Goal: Communication & Community: Answer question/provide support

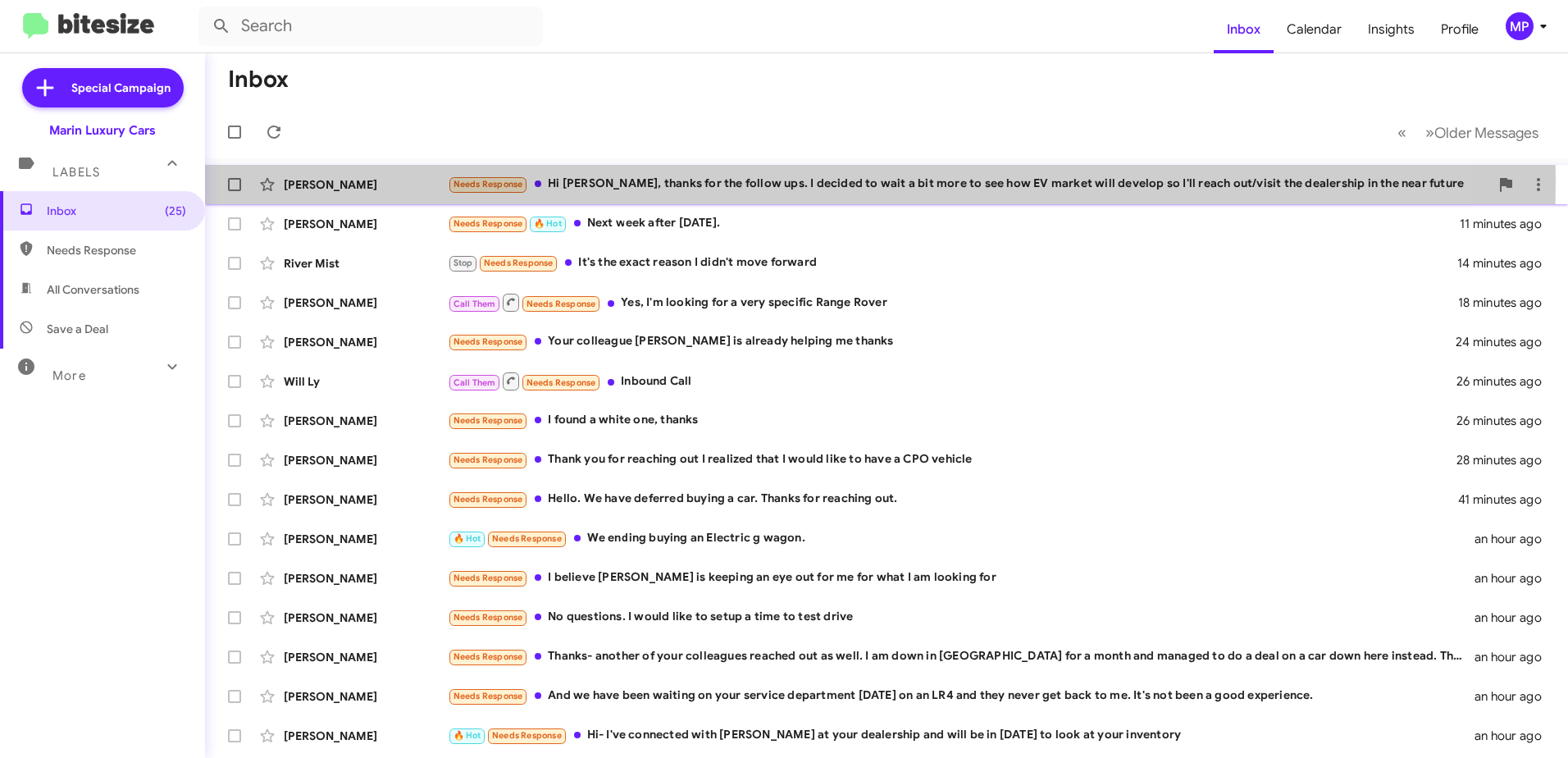
click at [680, 182] on div "Needs Response Hi [PERSON_NAME], thanks for the follow ups. I decided to wait a…" at bounding box center [968, 184] width 1041 height 19
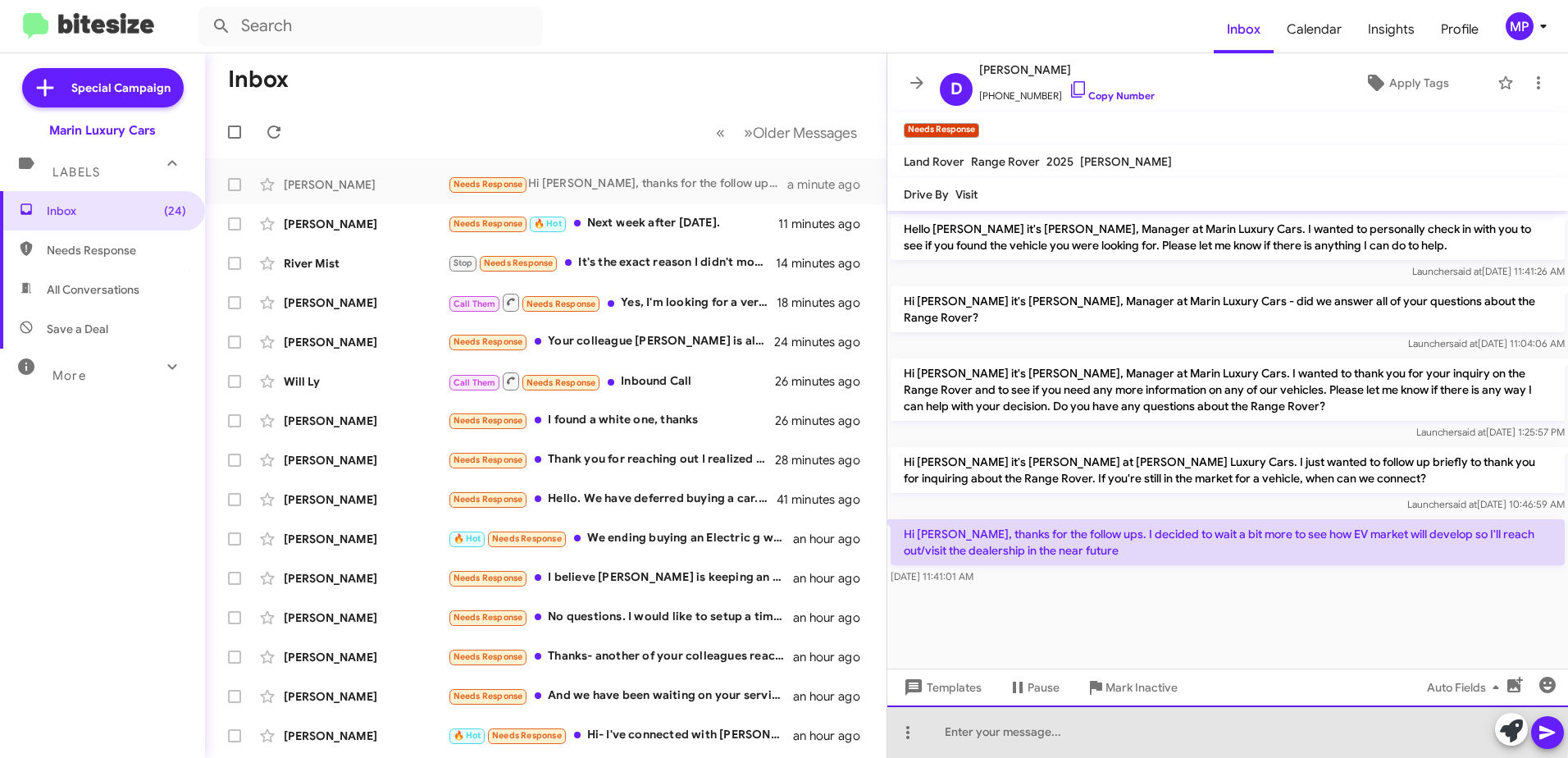
click at [1069, 724] on div at bounding box center [1227, 731] width 680 height 52
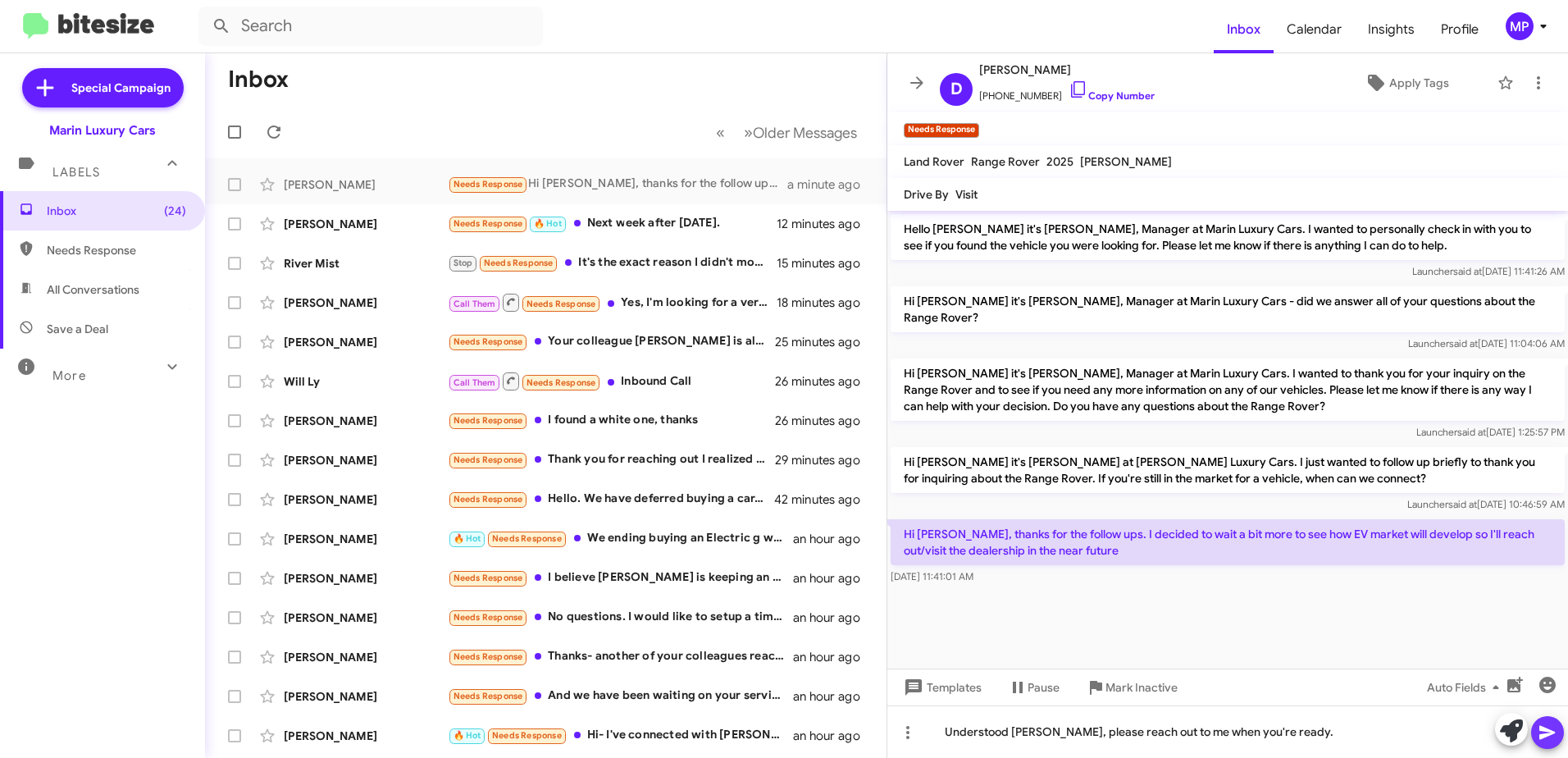
click at [1550, 737] on icon at bounding box center [1547, 731] width 20 height 20
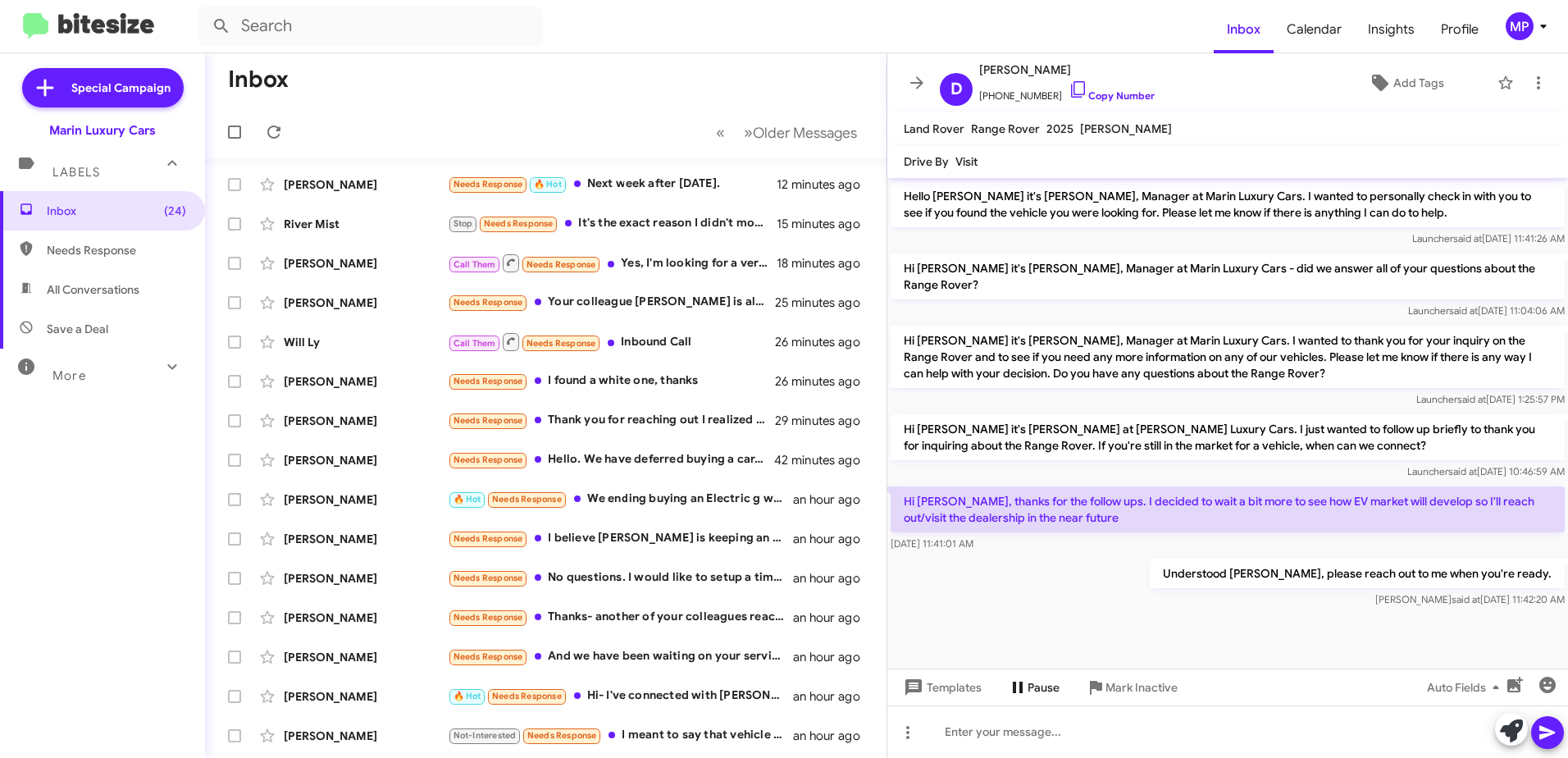
click at [1025, 686] on icon at bounding box center [1018, 687] width 20 height 20
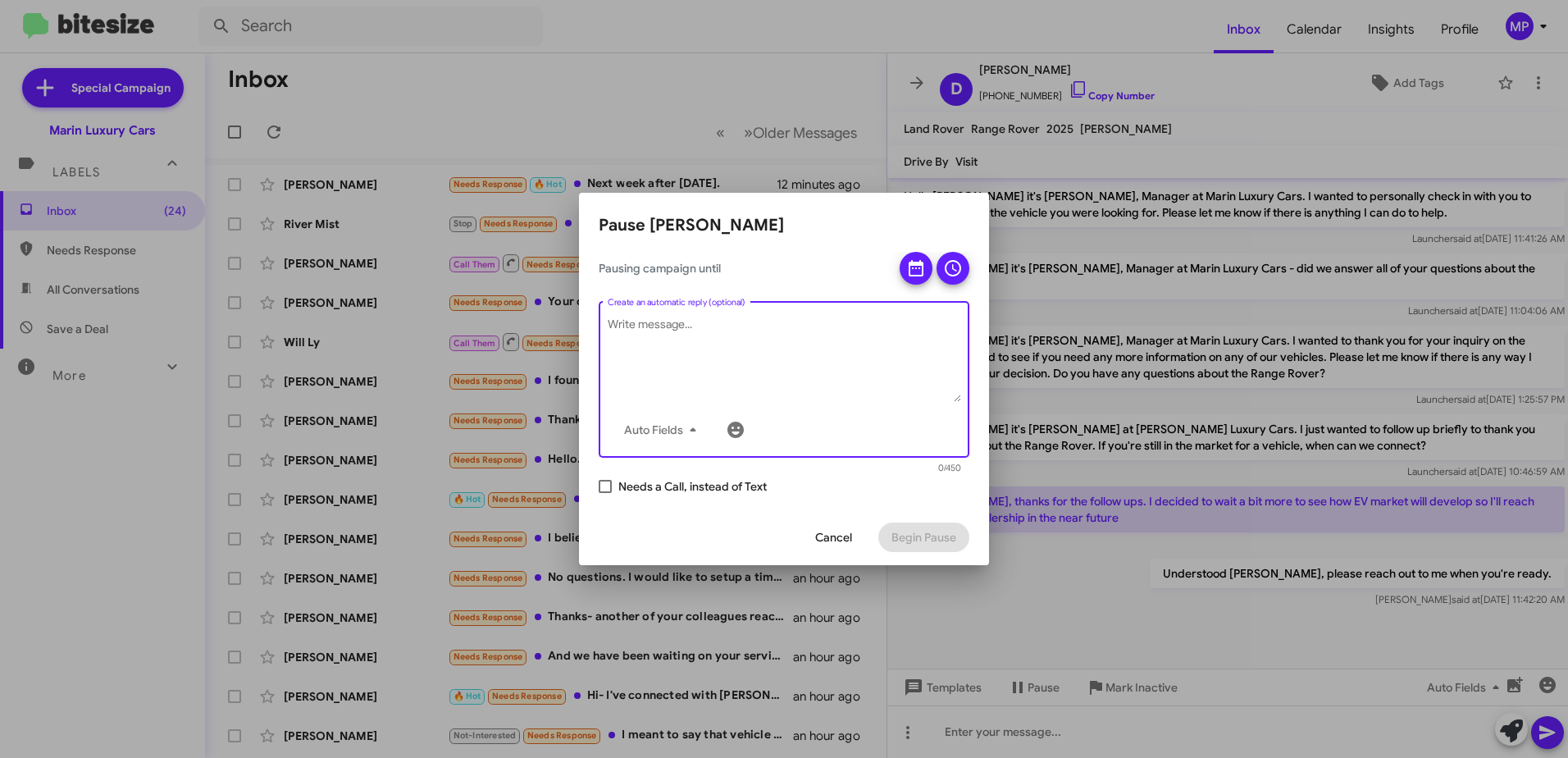
click at [694, 321] on textarea "Create an automatic reply (optional)" at bounding box center [784, 359] width 353 height 85
click at [824, 537] on span "Cancel" at bounding box center [833, 536] width 37 height 29
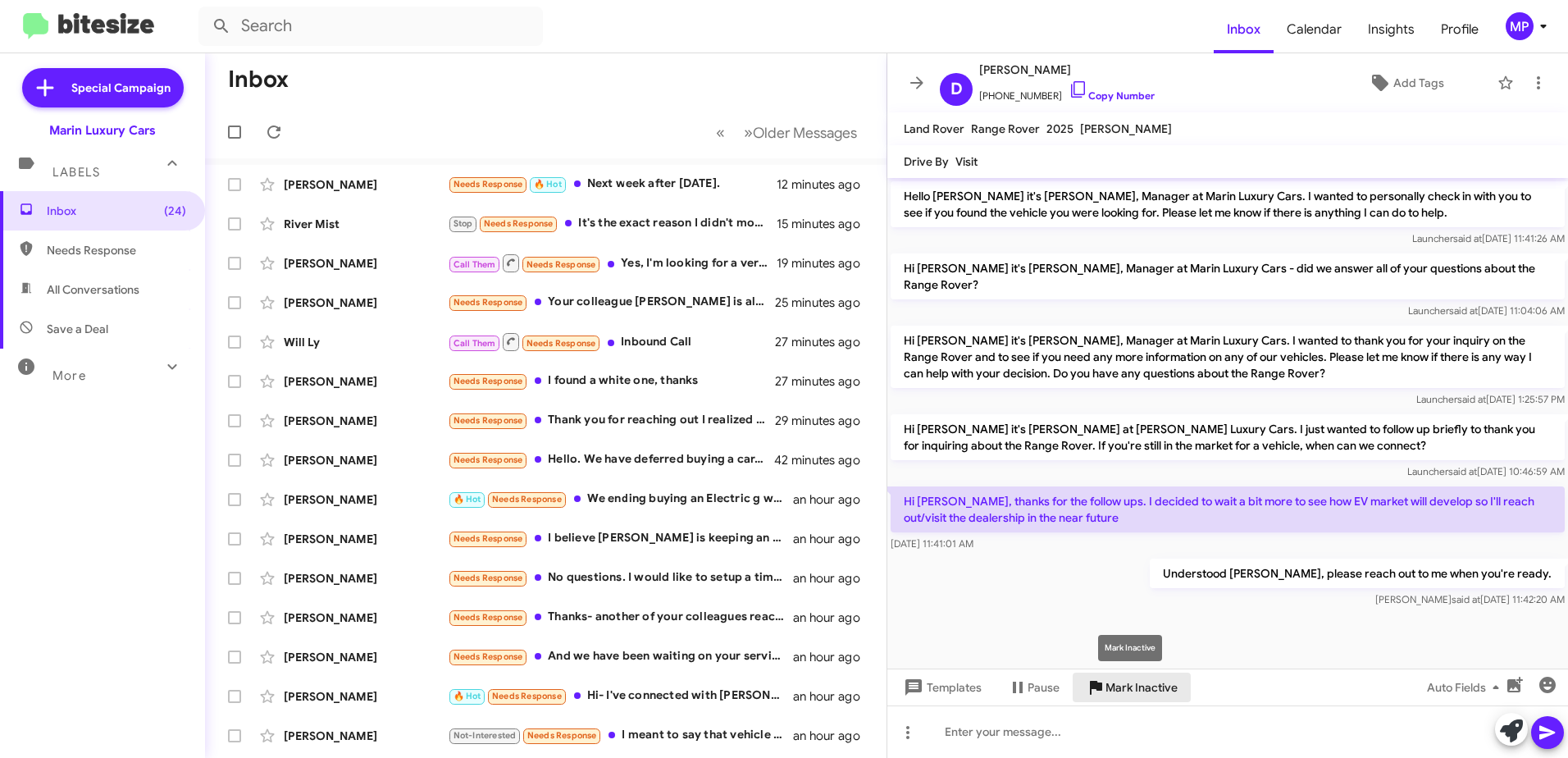
click at [1150, 691] on span "Mark Inactive" at bounding box center [1142, 687] width 72 height 29
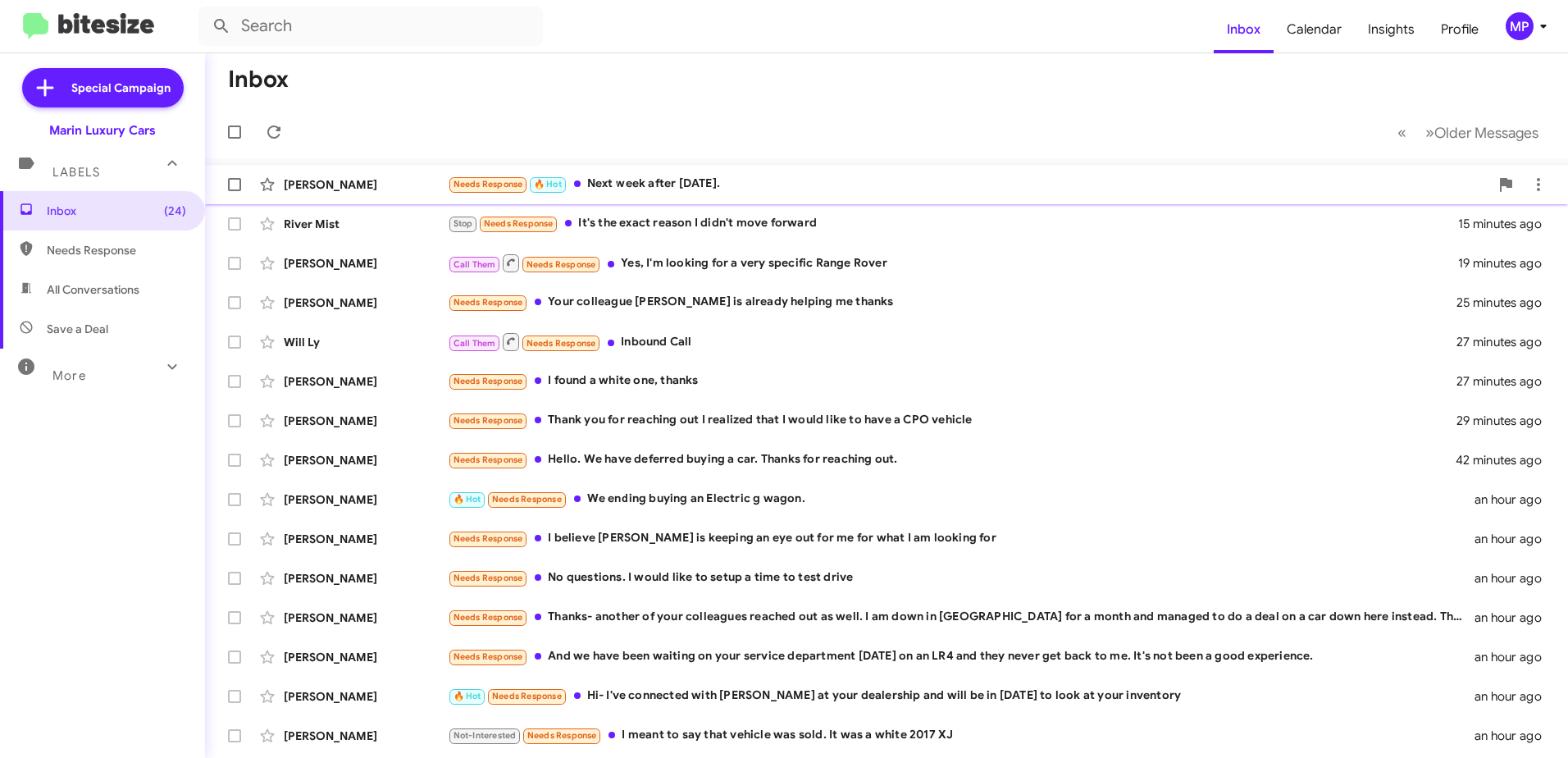
click at [624, 178] on div "Needs Response 🔥 Hot Next week after [DATE]." at bounding box center [968, 184] width 1041 height 19
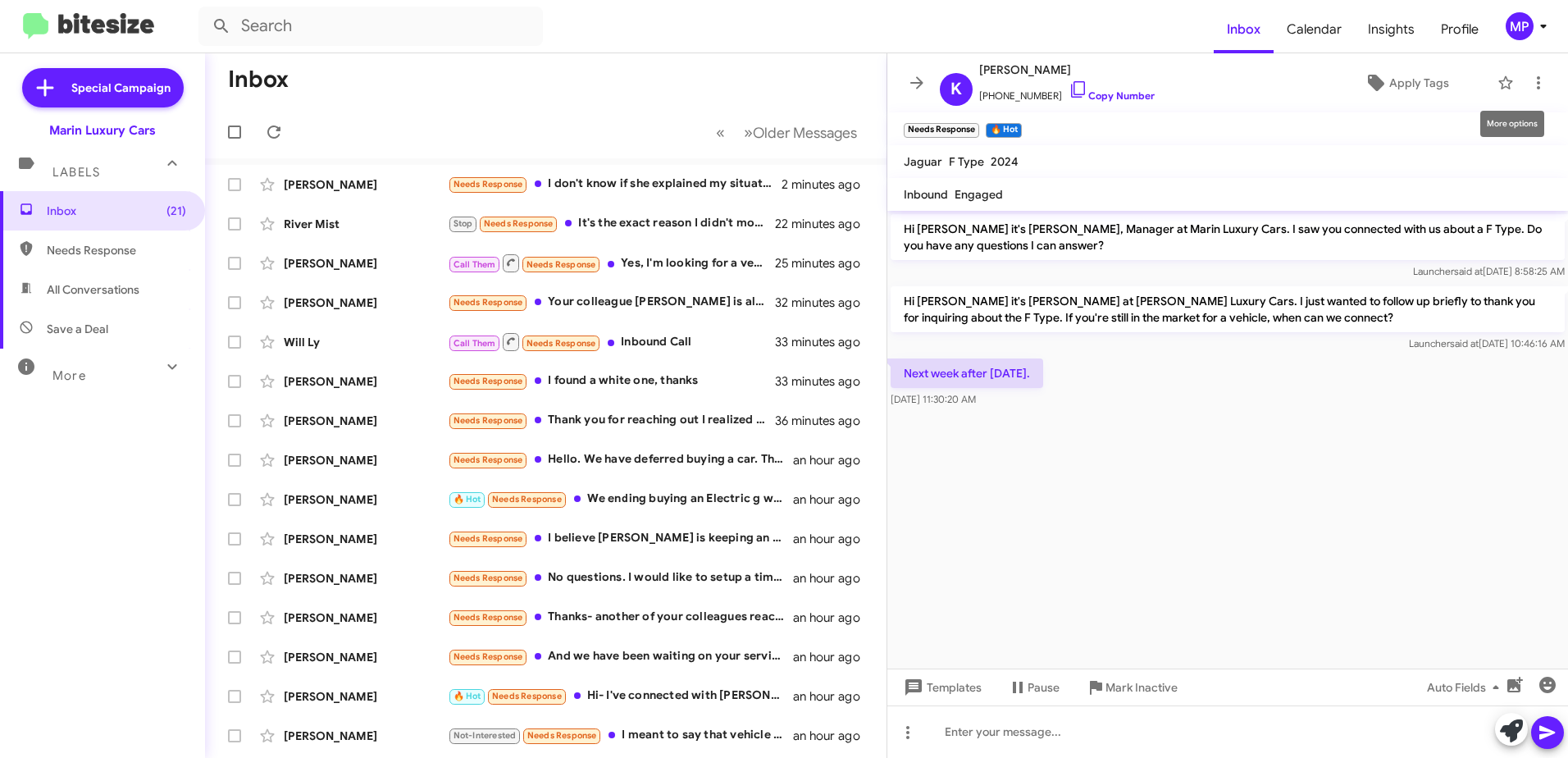
click at [1499, 130] on div "More options" at bounding box center [1512, 124] width 64 height 27
click at [1505, 122] on div "More options" at bounding box center [1512, 124] width 64 height 27
click at [1248, 577] on cdk-virtual-scroll-viewport "Hi [PERSON_NAME] it's [PERSON_NAME], Manager at Marin Luxury Cars. I saw you co…" at bounding box center [1227, 439] width 680 height 458
click at [1027, 693] on span "Pause" at bounding box center [1043, 687] width 32 height 29
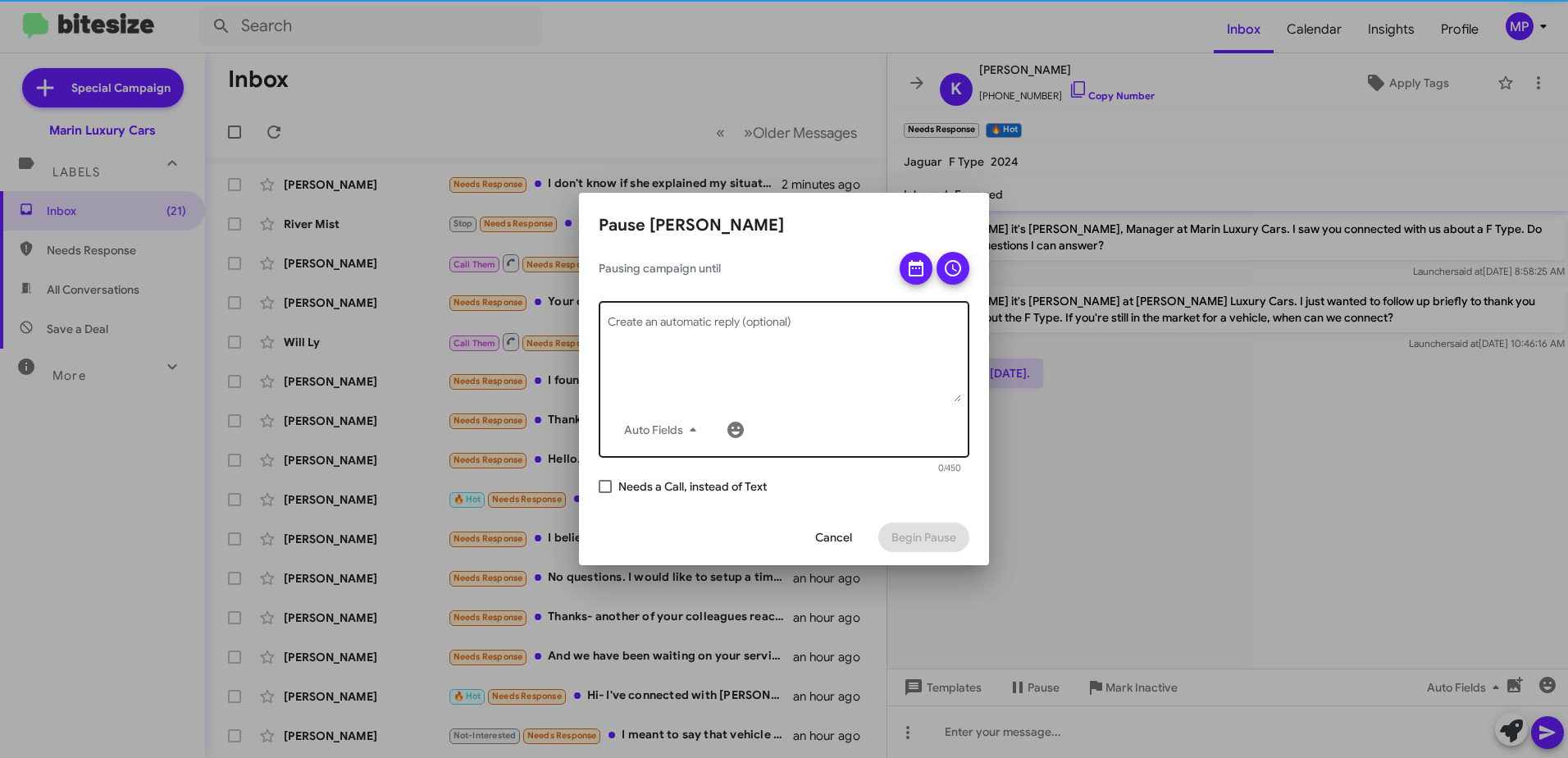
click at [718, 322] on textarea "Create an automatic reply (optional)" at bounding box center [784, 359] width 353 height 85
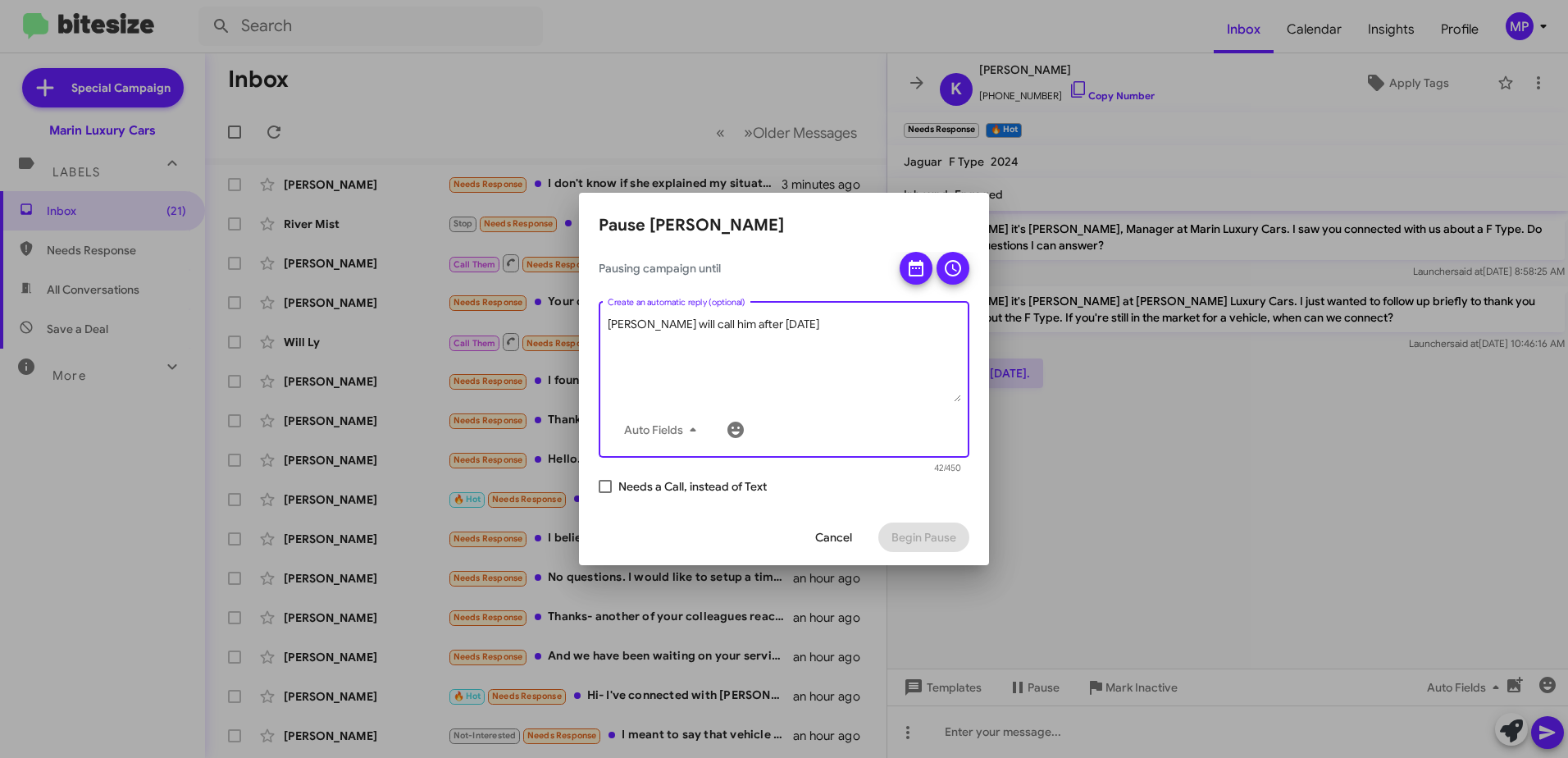
click at [792, 381] on textarea "[PERSON_NAME] will call him after [DATE]" at bounding box center [784, 359] width 353 height 85
click at [905, 396] on textarea "[PERSON_NAME] will call him after [DATE]" at bounding box center [784, 359] width 353 height 85
type textarea "[PERSON_NAME] will call him after [DATE]"
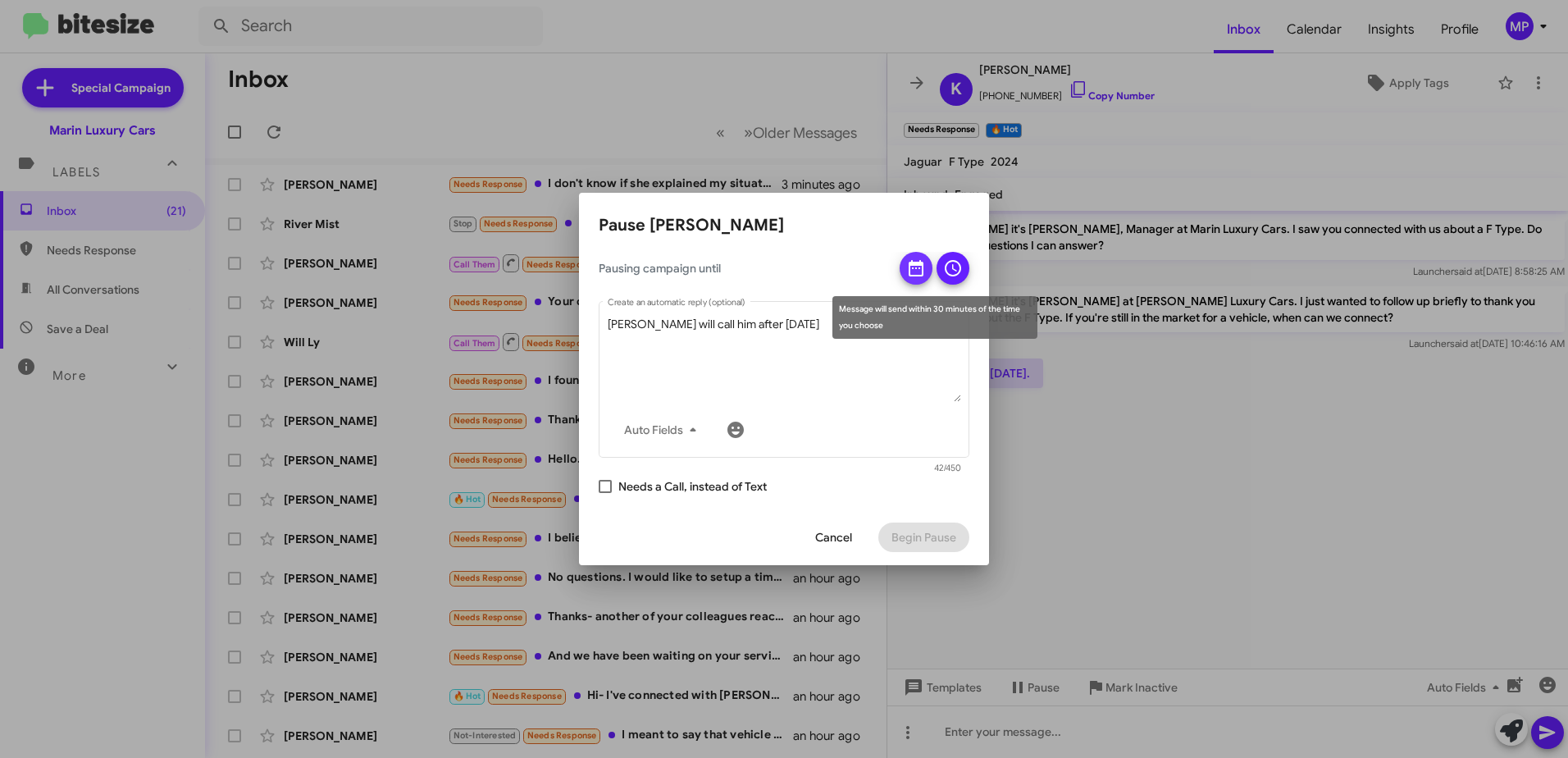
click at [911, 270] on icon at bounding box center [915, 268] width 20 height 20
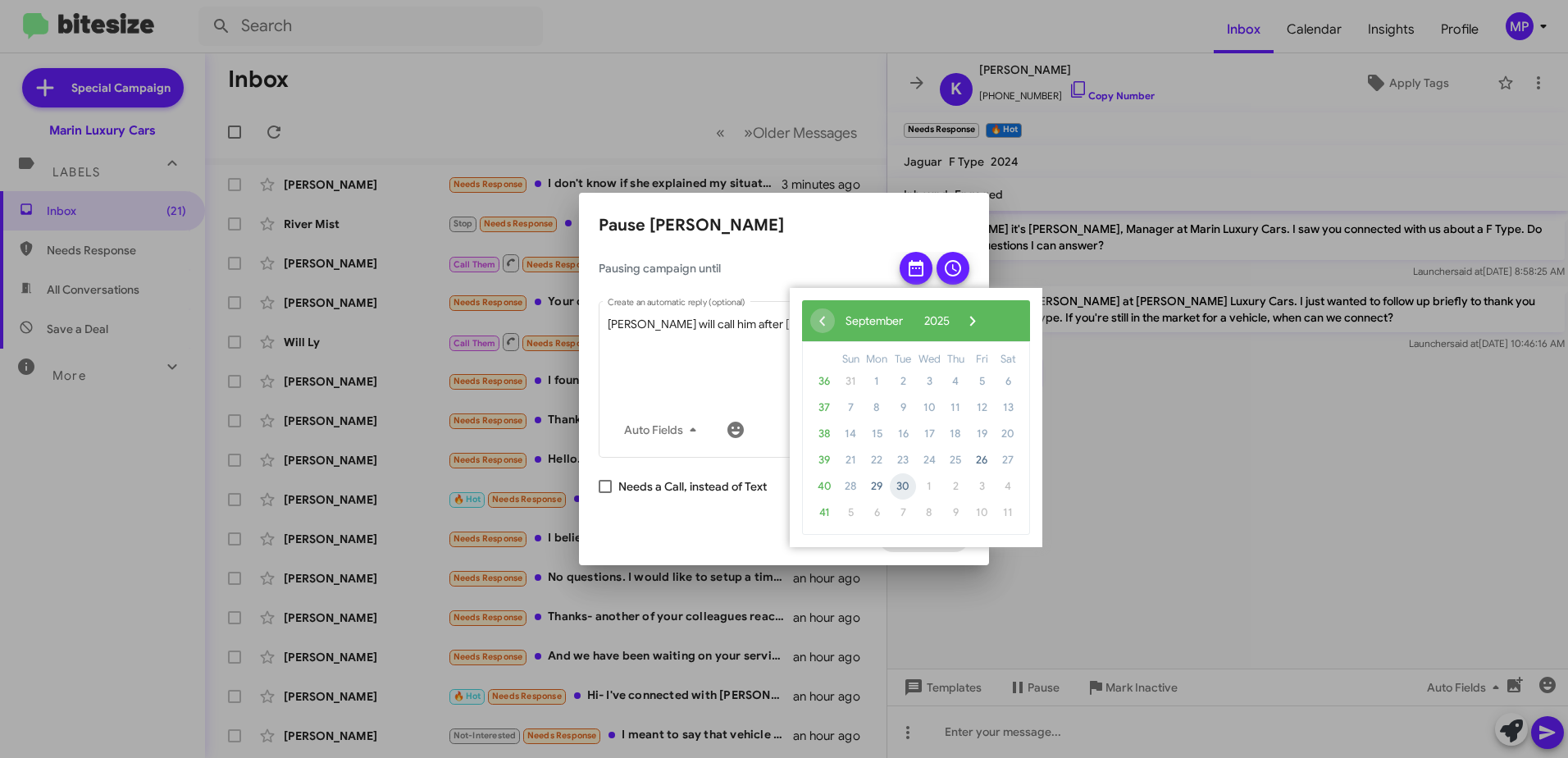
click at [904, 487] on span "30" at bounding box center [903, 486] width 27 height 27
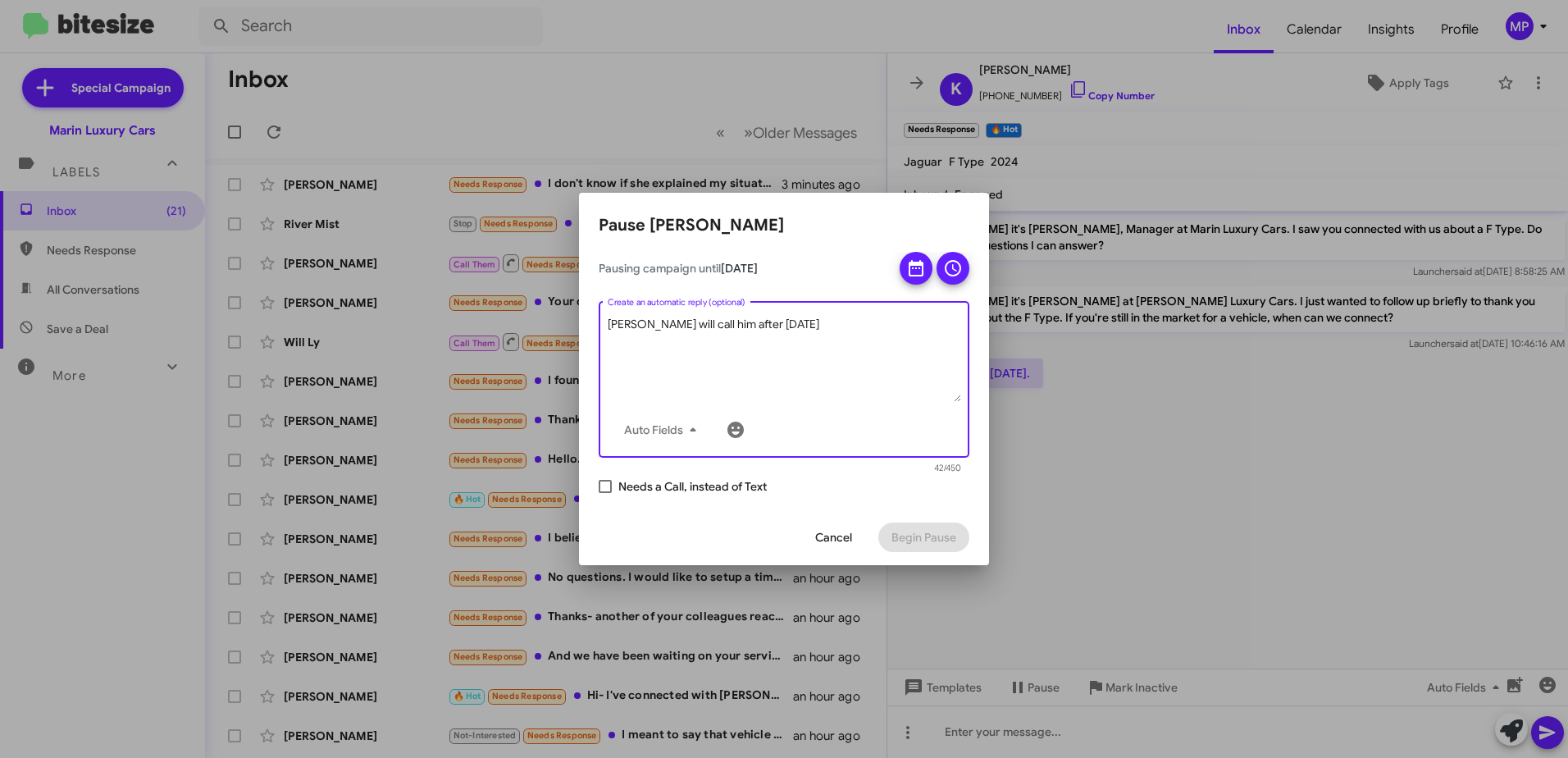
click at [669, 380] on textarea "[PERSON_NAME] will call him after [DATE]" at bounding box center [784, 359] width 353 height 85
click at [910, 406] on div "[PERSON_NAME] will call him after [DATE] Auto Fields Create an automatic reply …" at bounding box center [784, 377] width 353 height 160
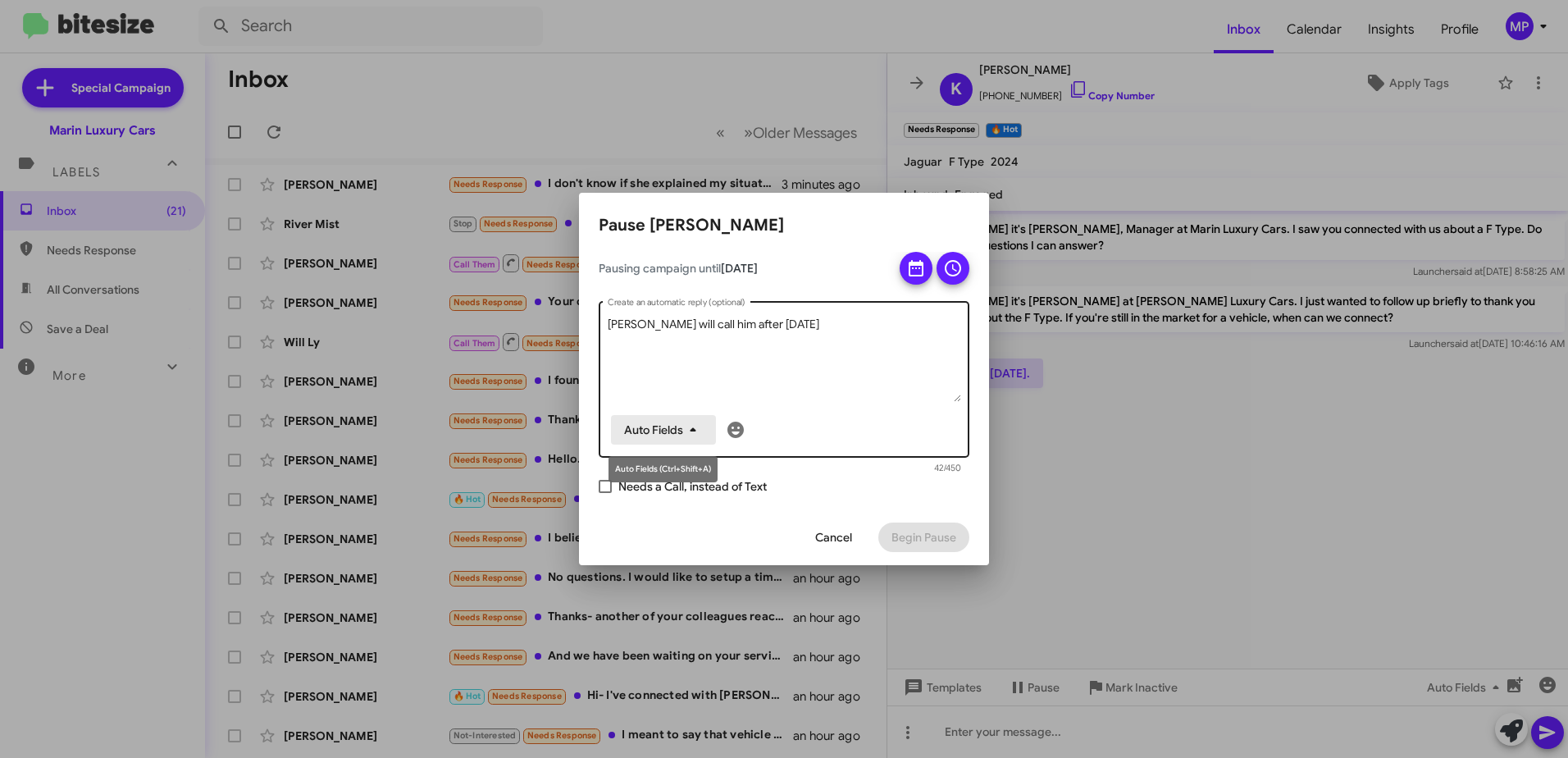
click at [694, 430] on icon "button" at bounding box center [693, 430] width 6 height 4
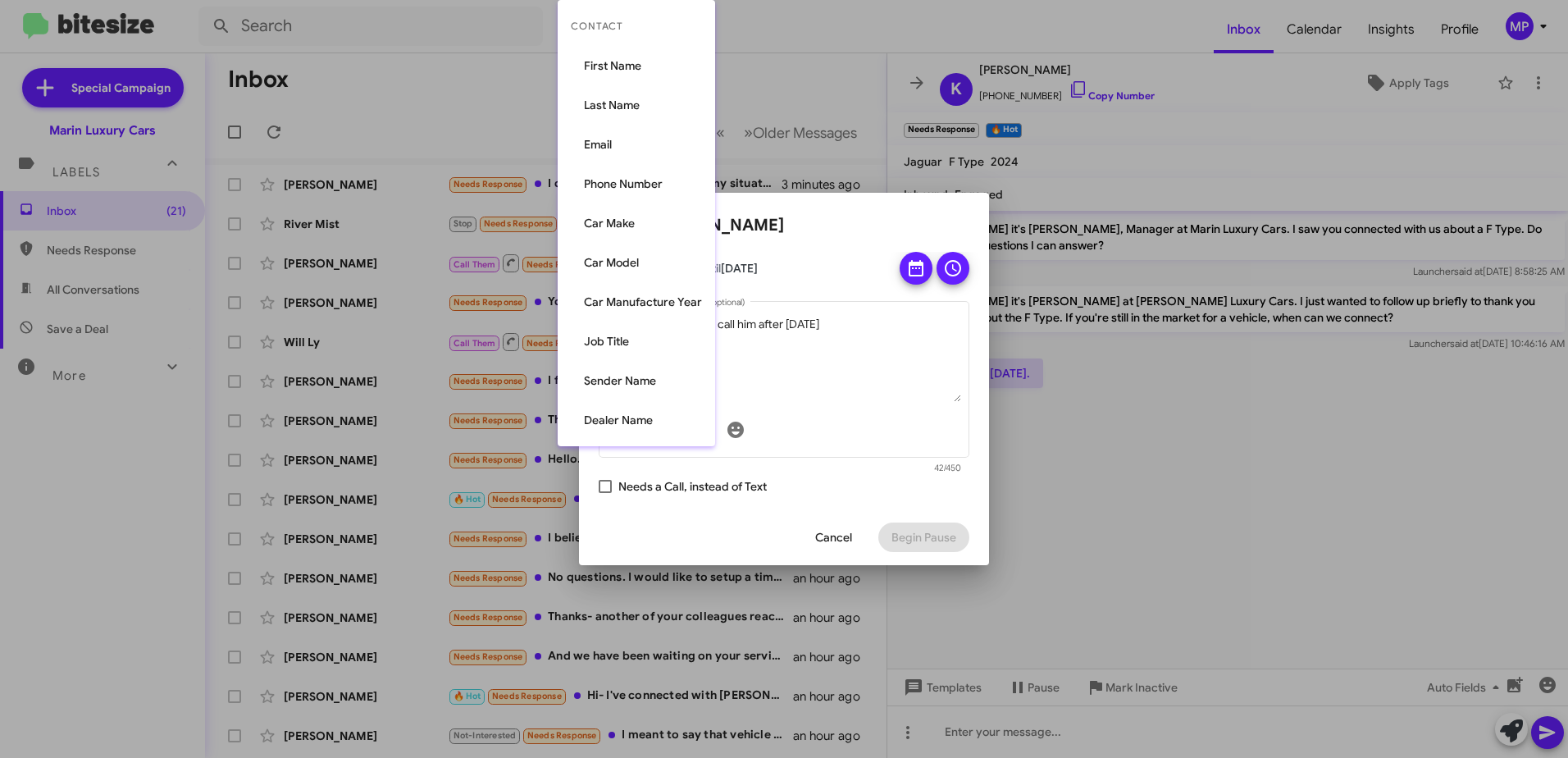
click at [888, 371] on div at bounding box center [784, 379] width 1568 height 758
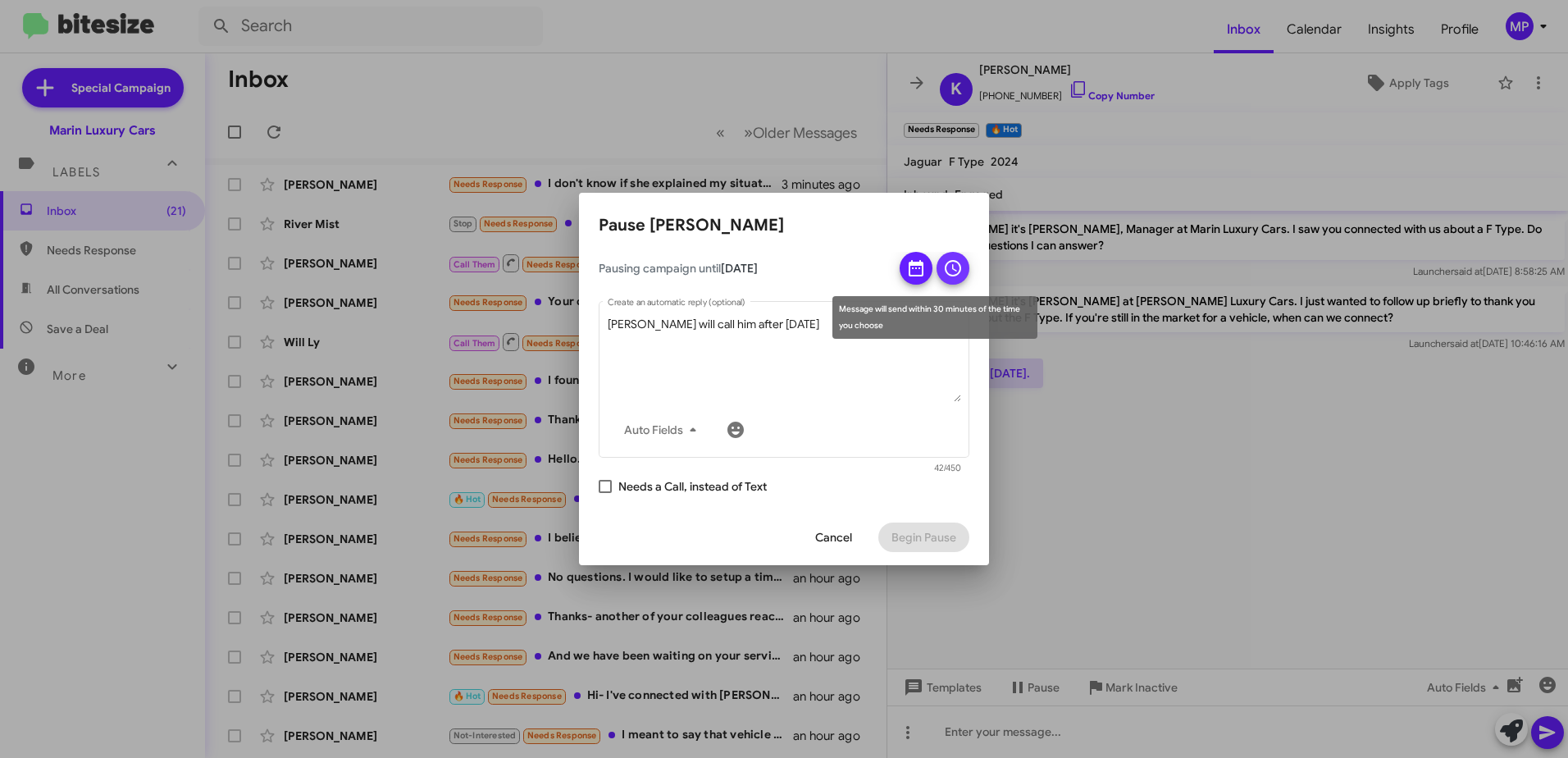
click at [959, 265] on icon at bounding box center [952, 267] width 16 height 16
click at [910, 343] on mat-tooltip-component "Message will send within 30 minutes of the time you choose" at bounding box center [934, 316] width 228 height 65
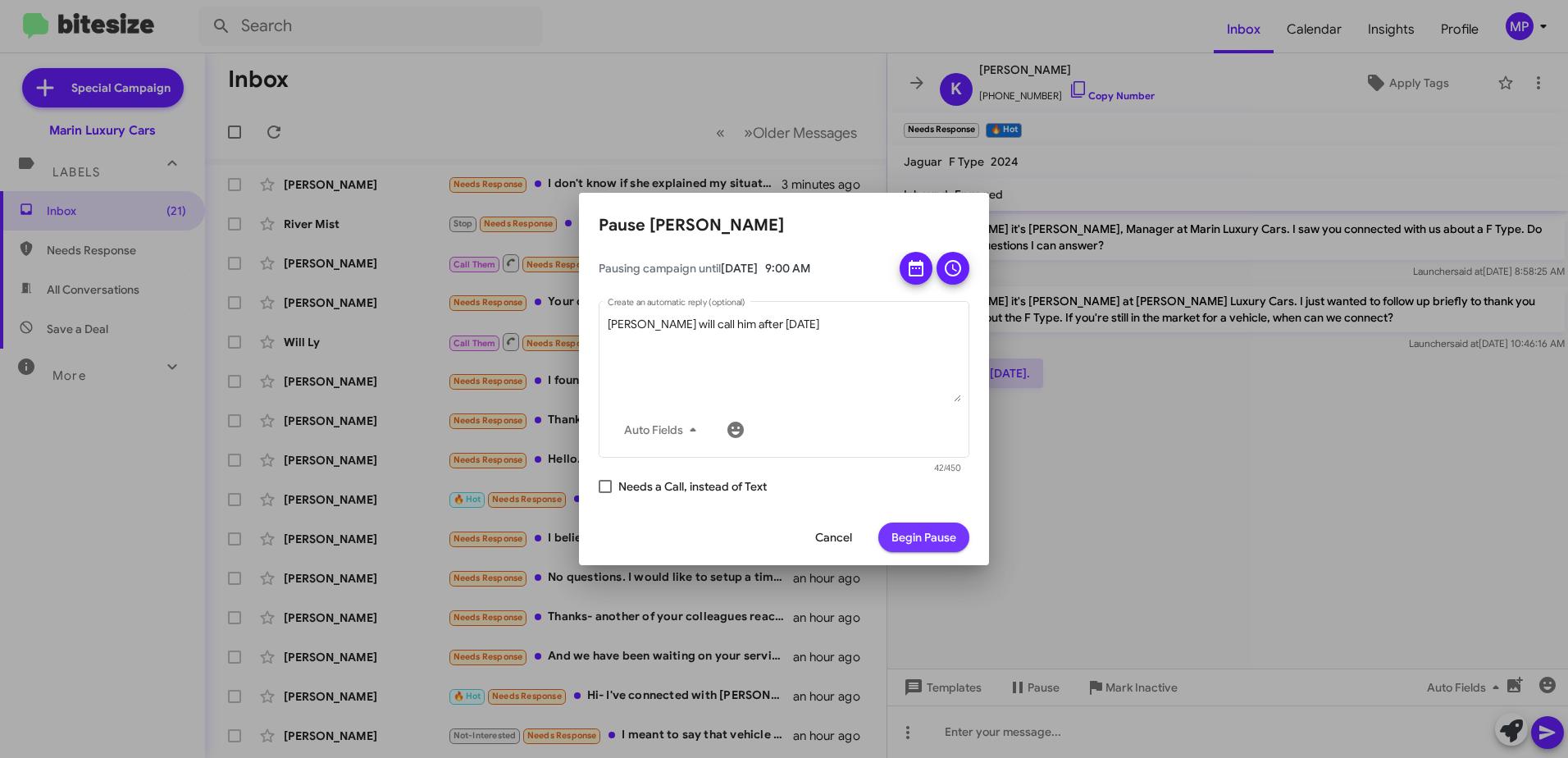
click at [945, 542] on span "Begin Pause" at bounding box center [924, 536] width 64 height 29
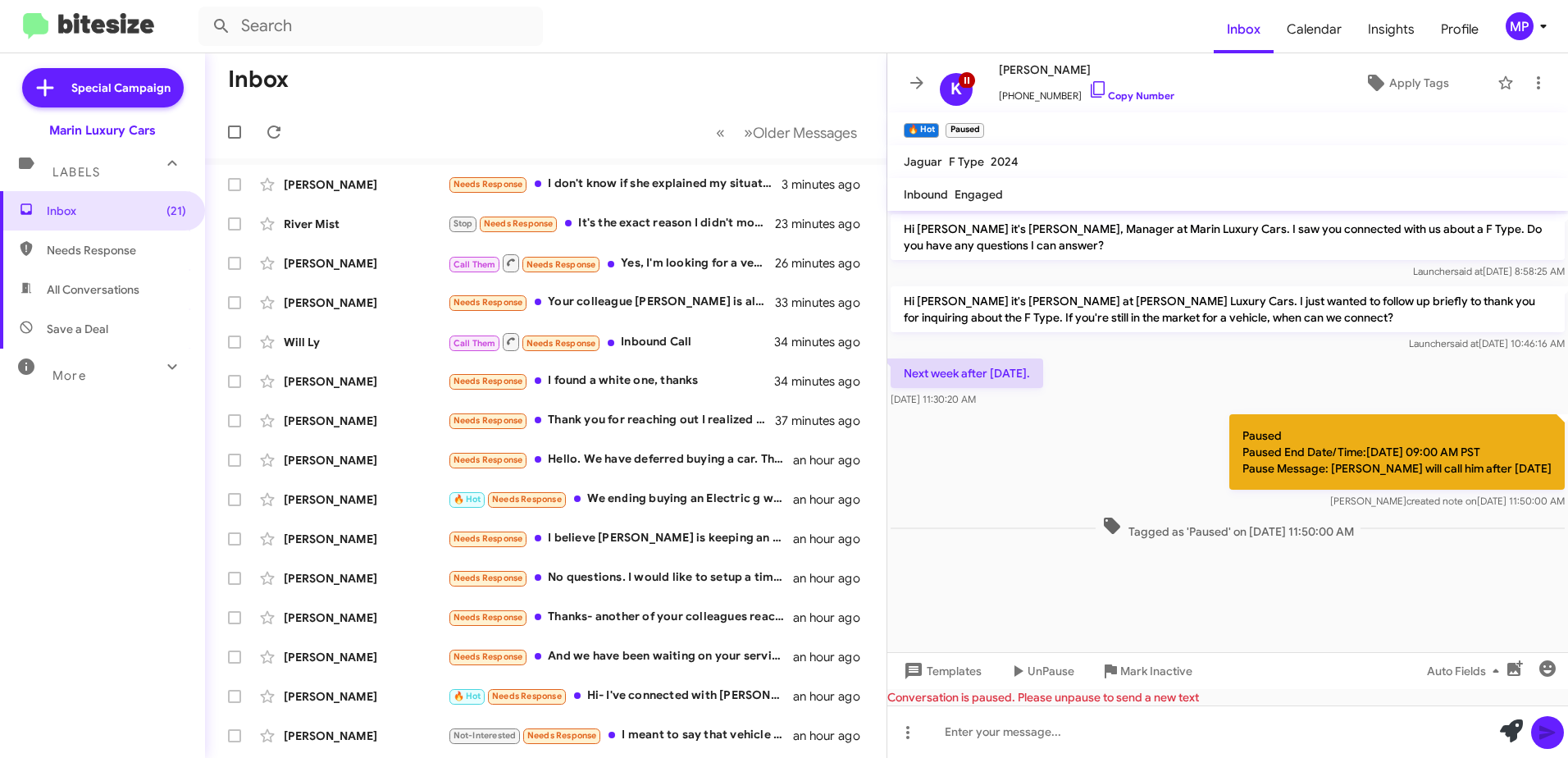
click at [923, 85] on icon at bounding box center [916, 82] width 20 height 20
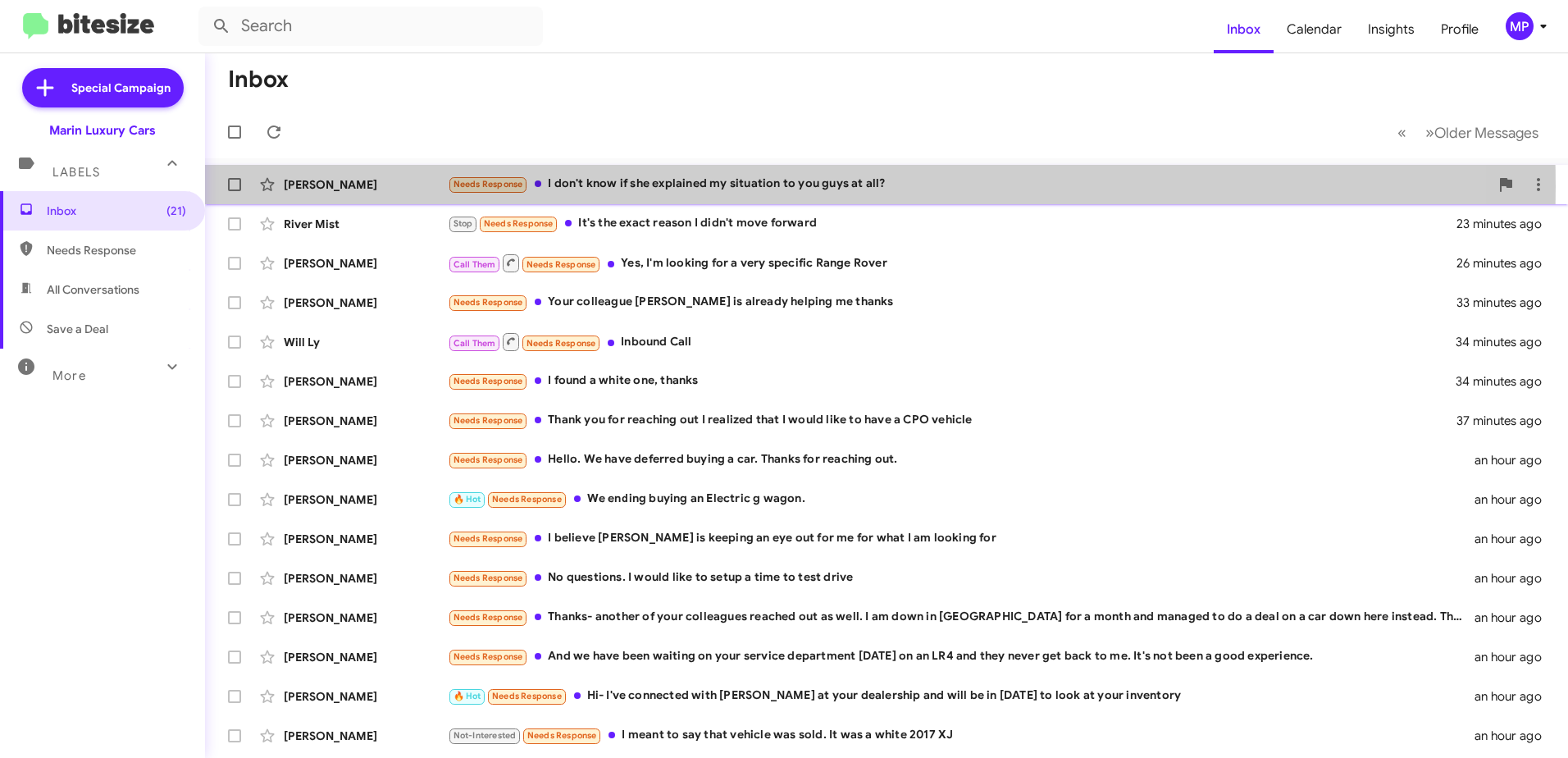
click at [687, 186] on div "Needs Response I don't know if she explained my situation to you guys at all?" at bounding box center [968, 184] width 1041 height 19
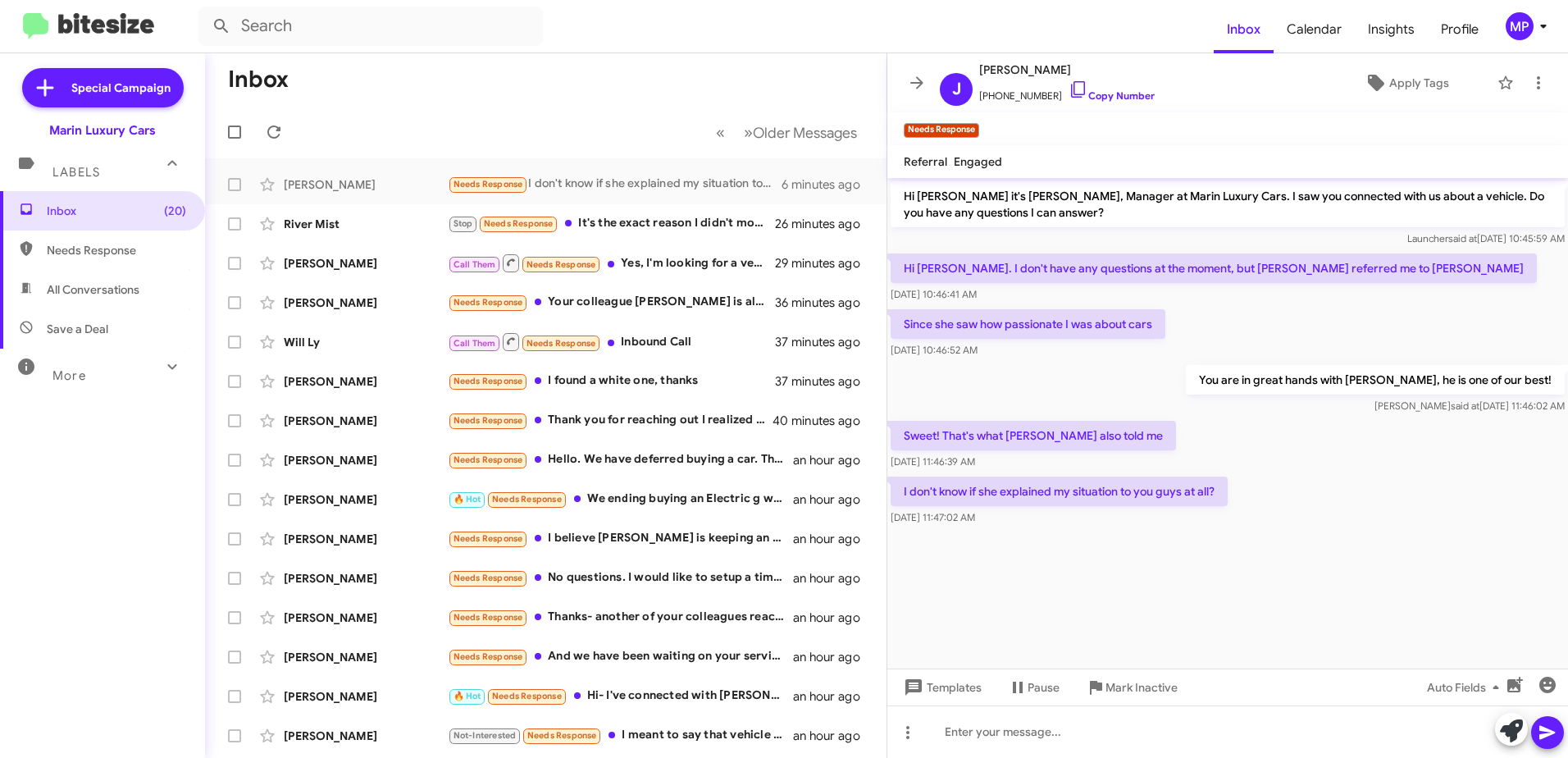
click at [917, 87] on icon at bounding box center [917, 81] width 13 height 12
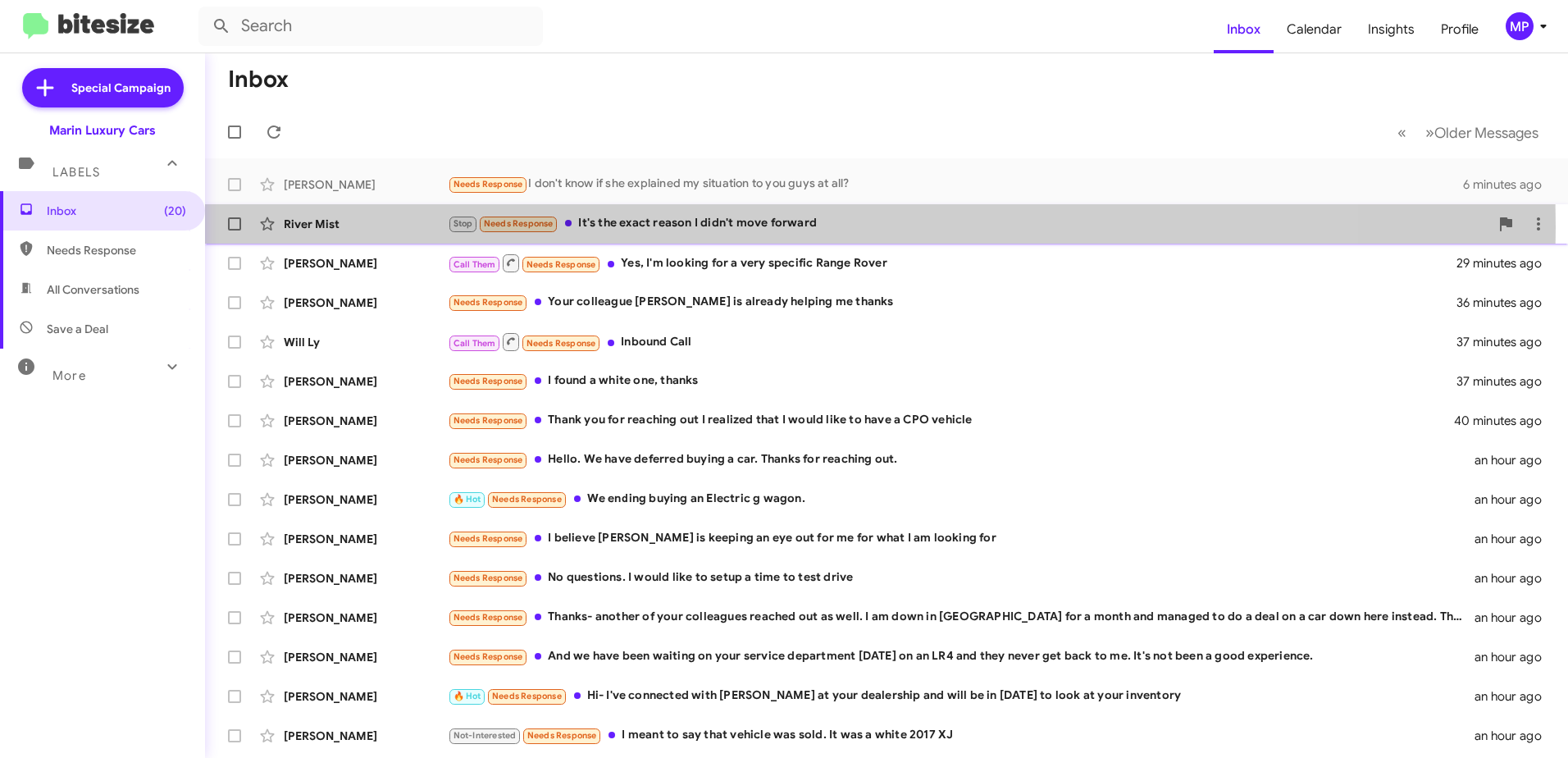
click at [623, 227] on div "Stop Needs Response It's the exact reason I didn't move forward" at bounding box center [968, 224] width 1041 height 19
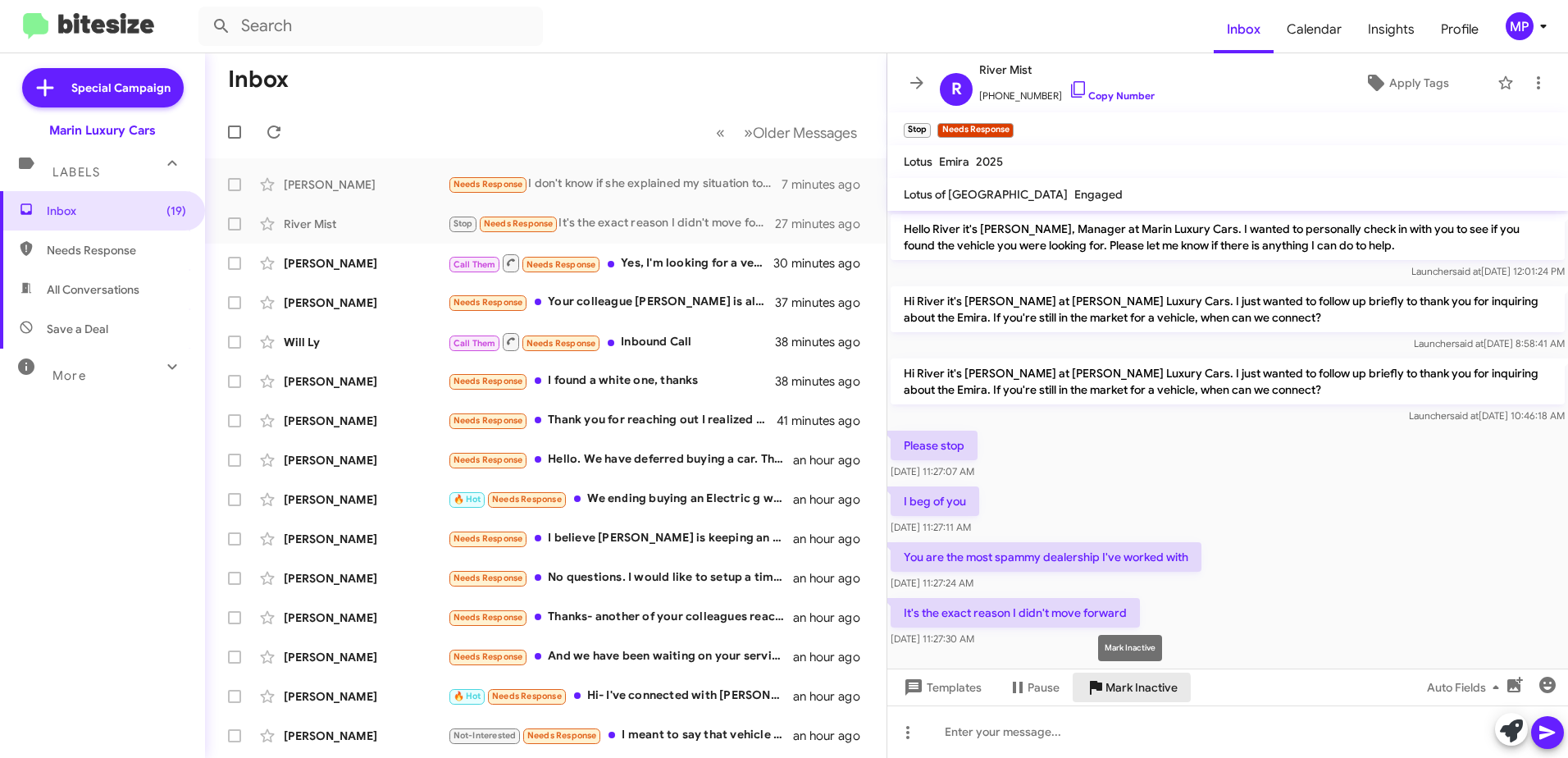
click at [1097, 688] on icon at bounding box center [1095, 687] width 12 height 14
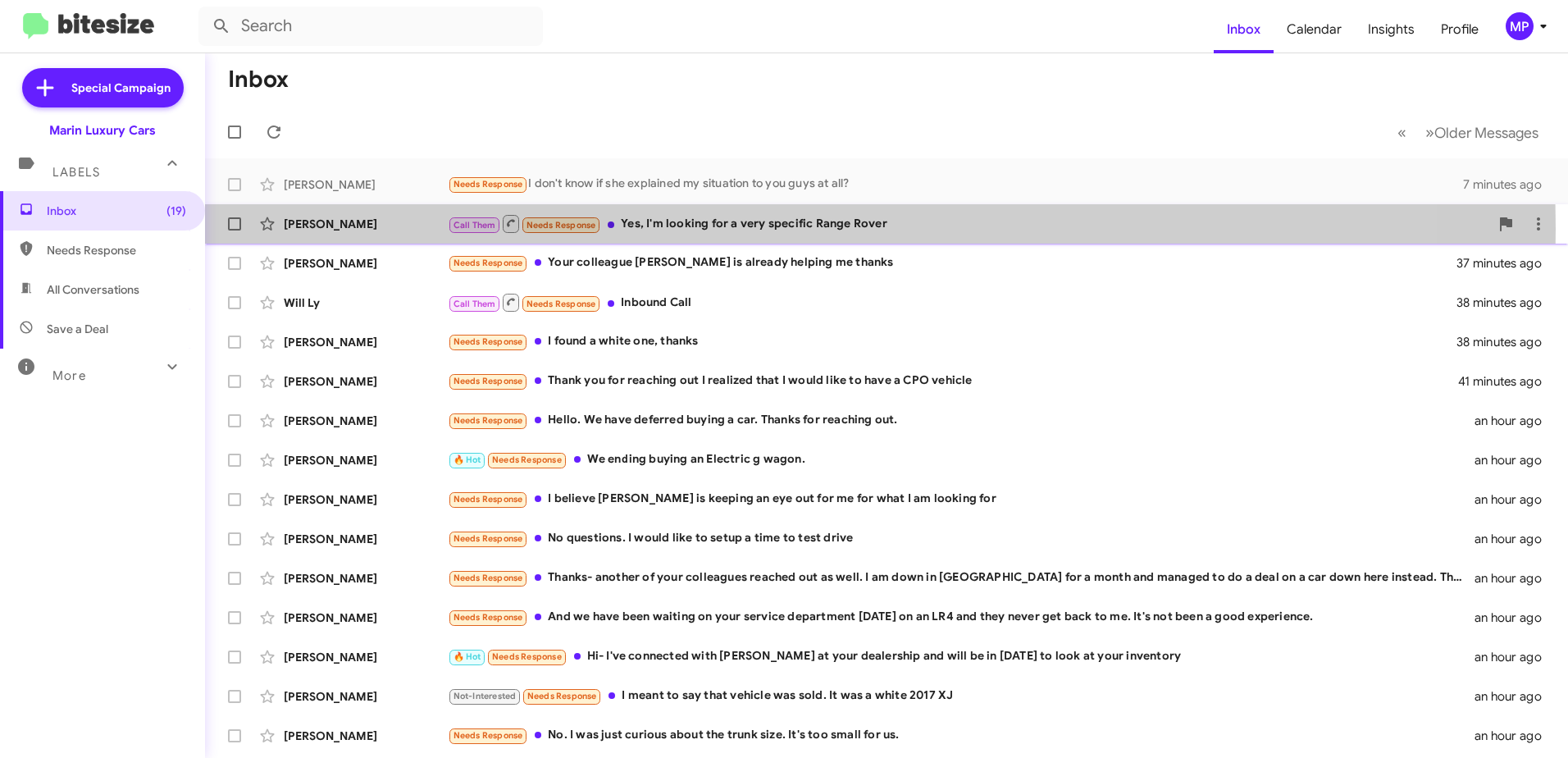
click at [662, 228] on div "Call Them Needs Response Yes, I'm looking for a very specific Range Rover" at bounding box center [968, 224] width 1041 height 21
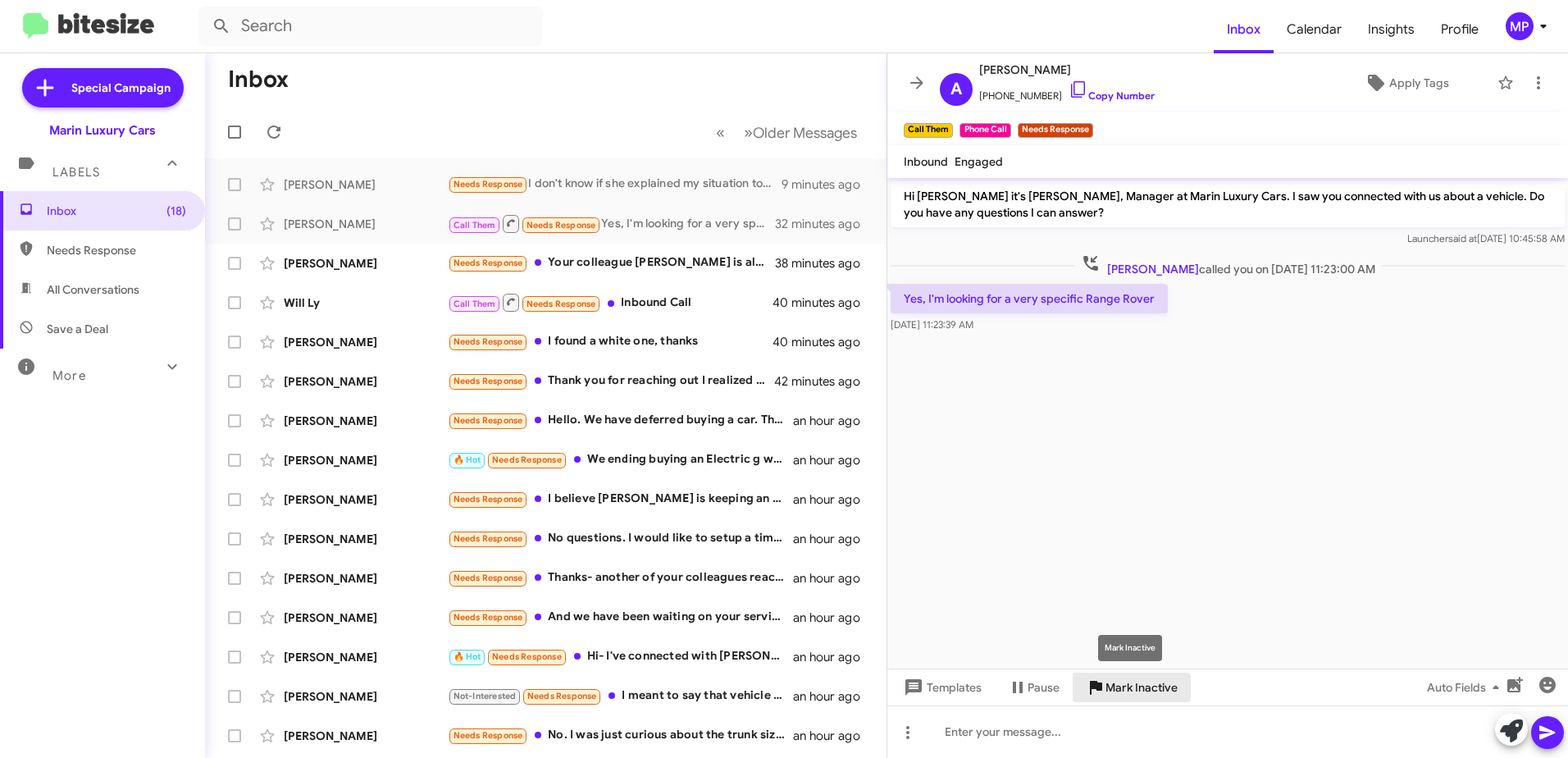
click at [1116, 690] on span "Mark Inactive" at bounding box center [1142, 687] width 72 height 29
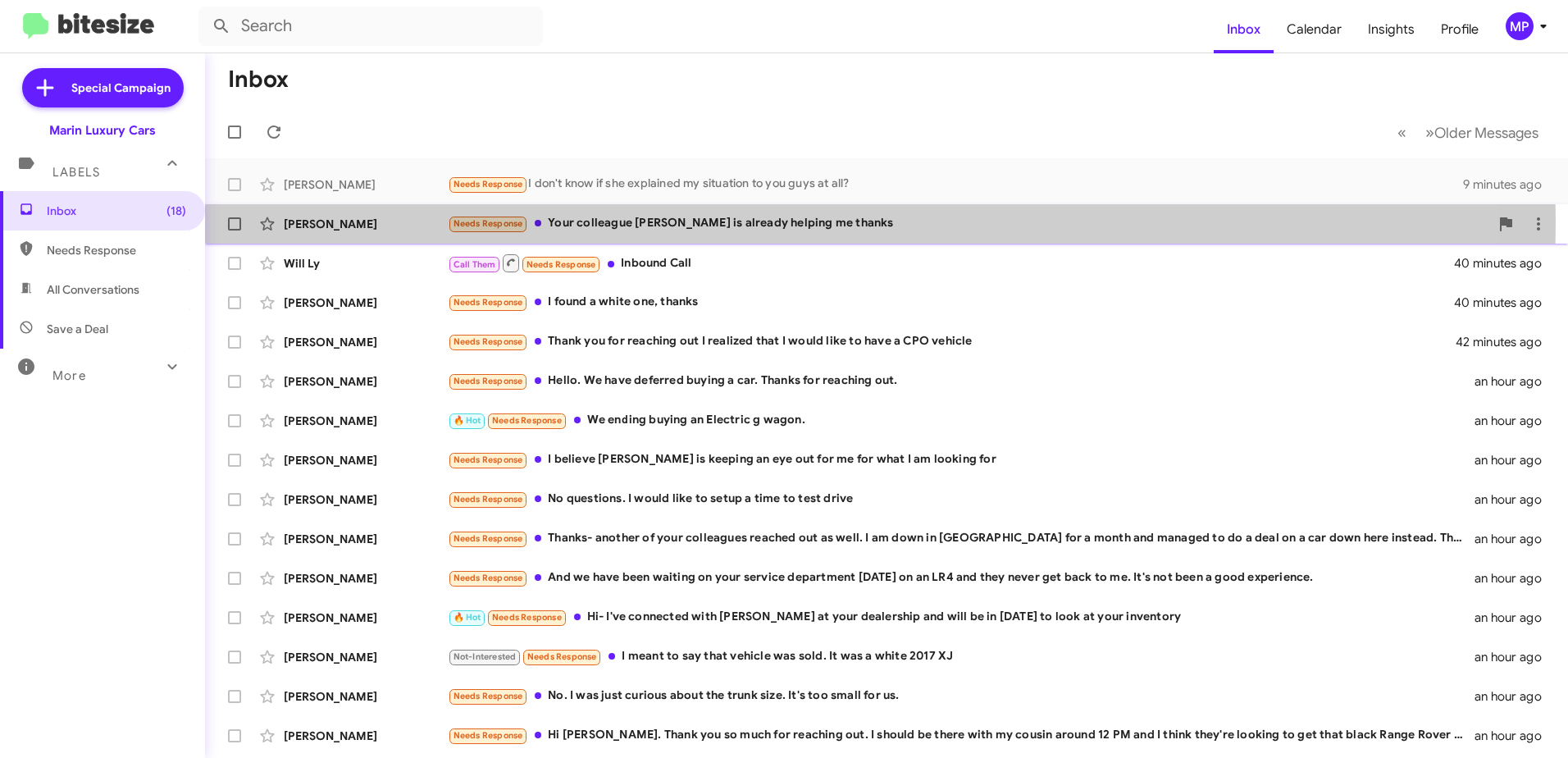
click at [589, 223] on div "Needs Response Your colleague [PERSON_NAME] is already helping me thanks" at bounding box center [968, 224] width 1041 height 19
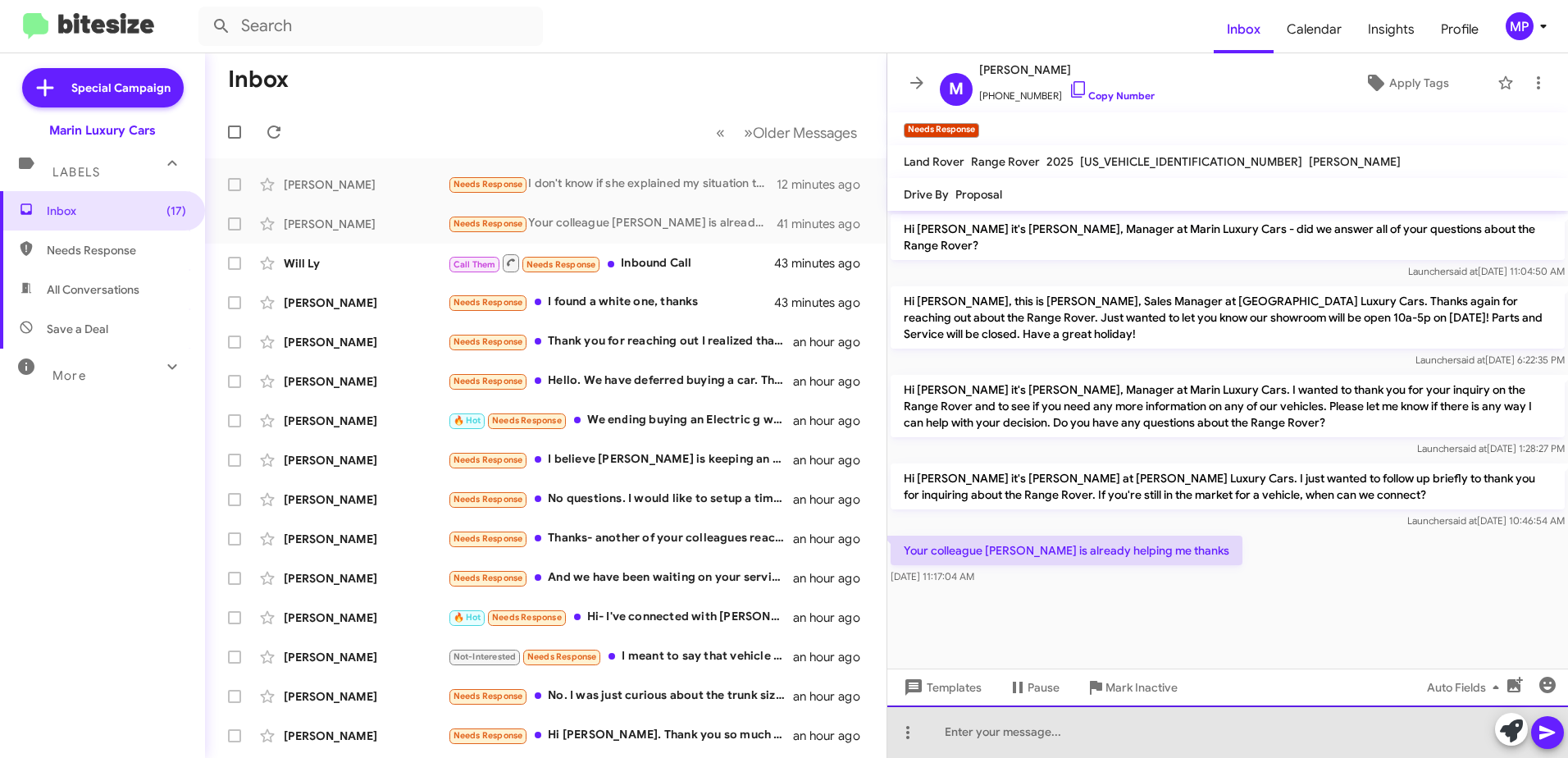
click at [1170, 734] on div at bounding box center [1227, 731] width 680 height 52
